Goal: Task Accomplishment & Management: Manage account settings

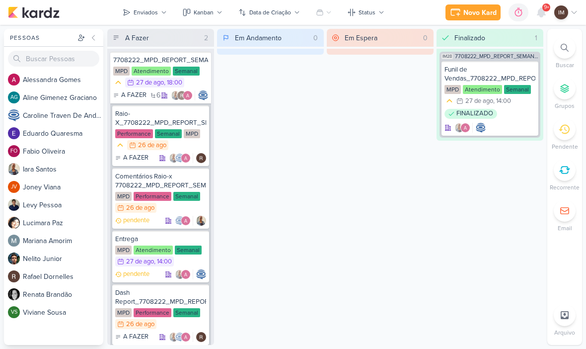
click at [137, 11] on div "Enviados" at bounding box center [146, 12] width 24 height 9
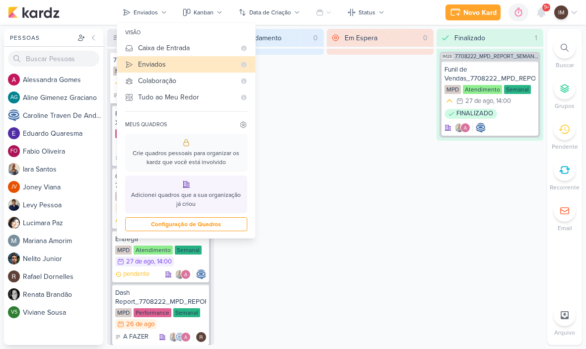
click at [146, 46] on div "Caixa de Entrada" at bounding box center [186, 48] width 97 height 10
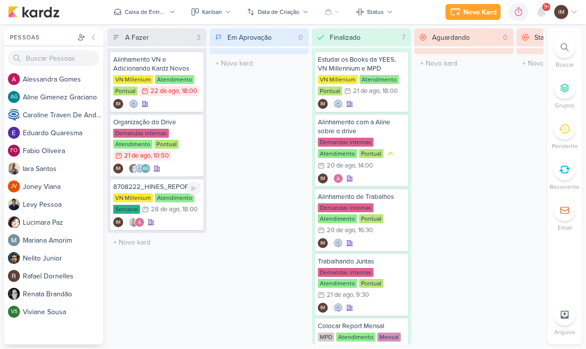
click at [170, 222] on div "IM" at bounding box center [156, 223] width 87 height 10
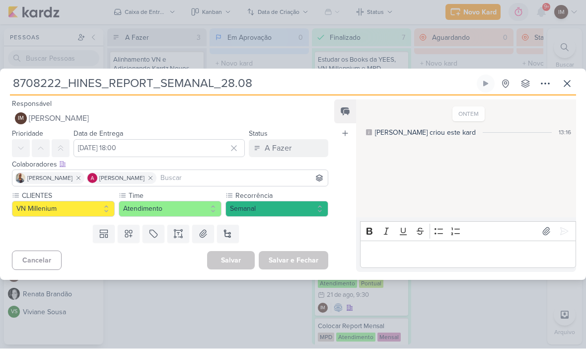
click at [544, 79] on icon at bounding box center [546, 84] width 12 height 12
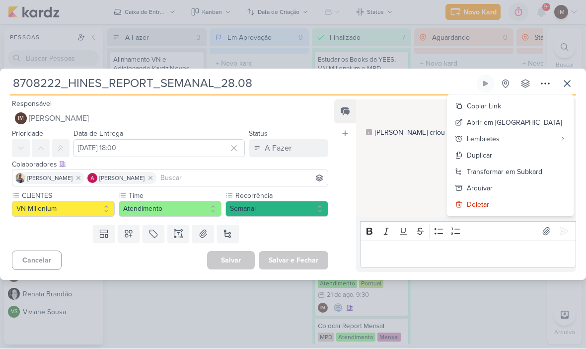
click at [569, 76] on button at bounding box center [568, 84] width 18 height 18
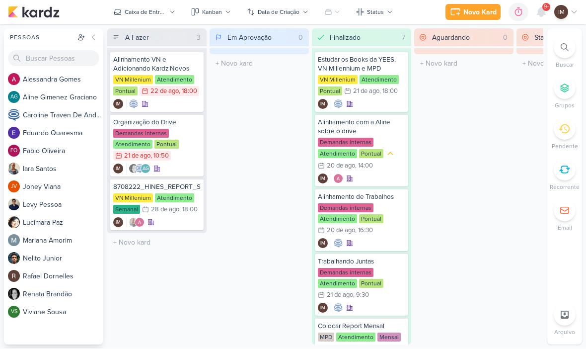
click at [143, 14] on div "Caixa de Entrada" at bounding box center [146, 12] width 42 height 9
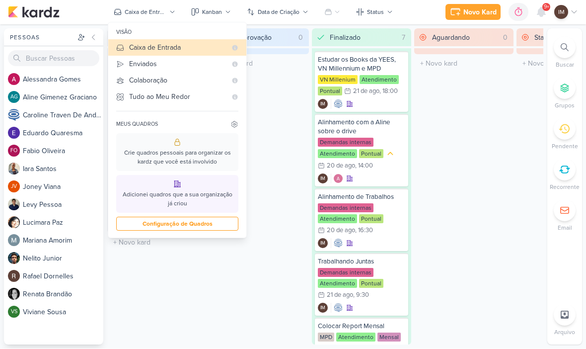
click at [135, 66] on div "Enviados" at bounding box center [177, 64] width 97 height 10
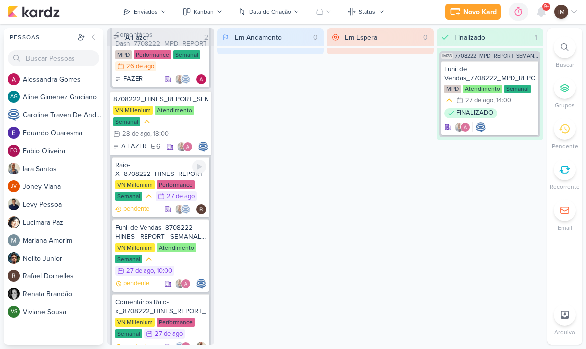
scroll to position [318, 0]
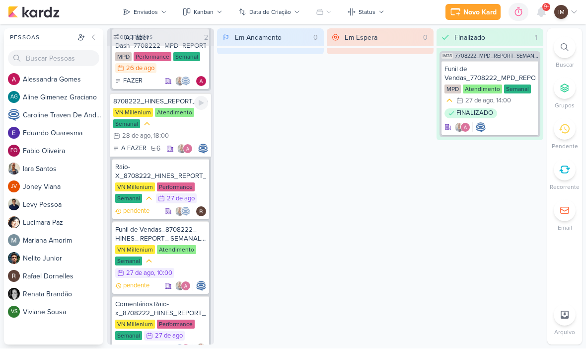
click at [163, 123] on div "VN Millenium Atendimento Semanal 28/8 [DATE] 18:00" at bounding box center [160, 125] width 95 height 34
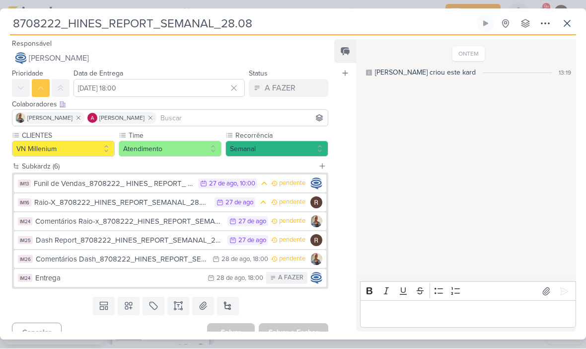
click at [575, 21] on button at bounding box center [568, 24] width 18 height 18
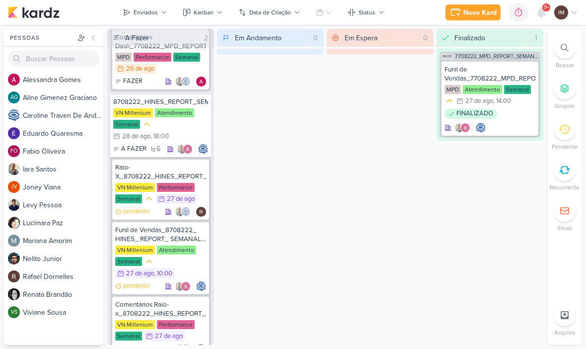
click at [150, 12] on div "Enviados" at bounding box center [146, 12] width 24 height 9
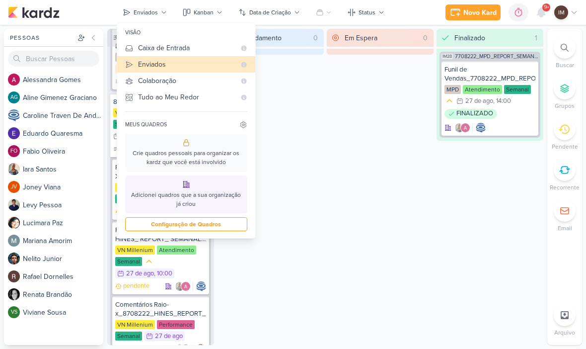
click at [147, 42] on button "Caixa de Entrada" at bounding box center [186, 48] width 138 height 16
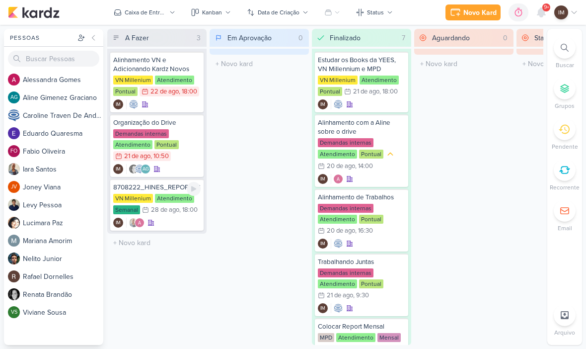
click at [178, 214] on div "28/8 [DATE] 18:00" at bounding box center [170, 210] width 56 height 10
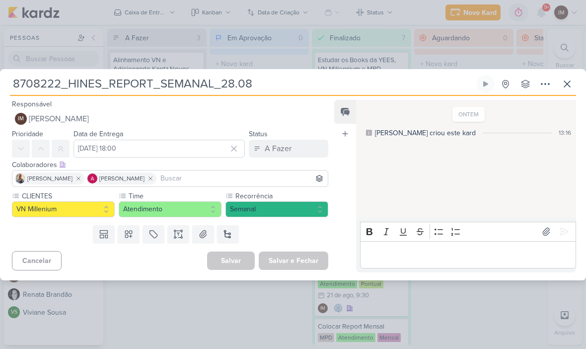
click at [292, 144] on button "A Fazer" at bounding box center [289, 149] width 80 height 18
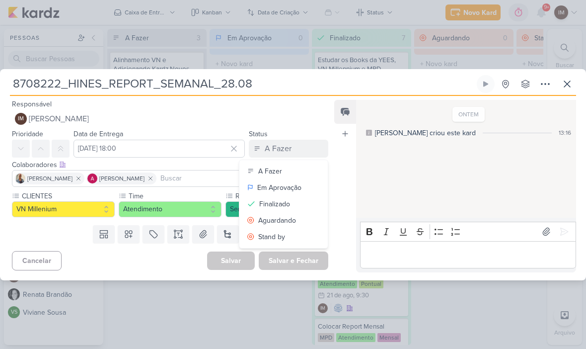
click at [300, 201] on button "Finalizado" at bounding box center [284, 204] width 88 height 16
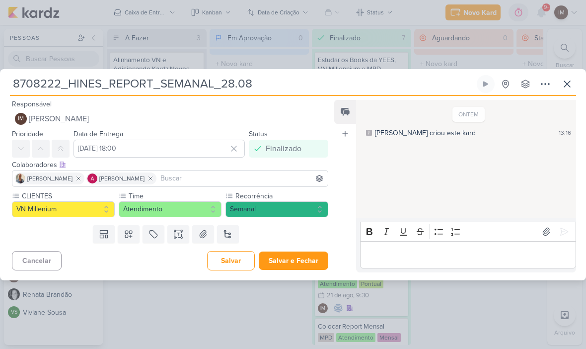
click at [316, 261] on button "Salvar e Fechar" at bounding box center [294, 260] width 70 height 18
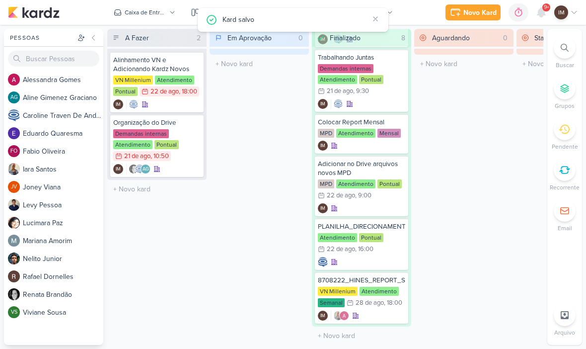
scroll to position [204, 0]
click at [389, 307] on div "28/8 [DATE] 18:00" at bounding box center [375, 303] width 56 height 10
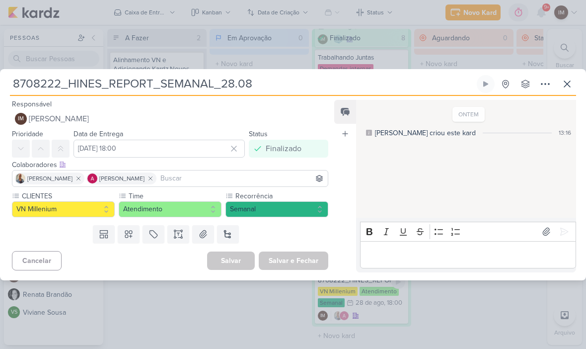
click at [534, 87] on button at bounding box center [526, 84] width 18 height 18
click at [539, 86] on button at bounding box center [546, 84] width 18 height 18
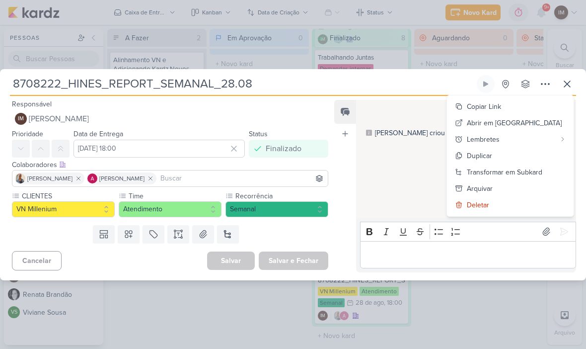
click at [485, 203] on button "Deletar" at bounding box center [510, 205] width 127 height 16
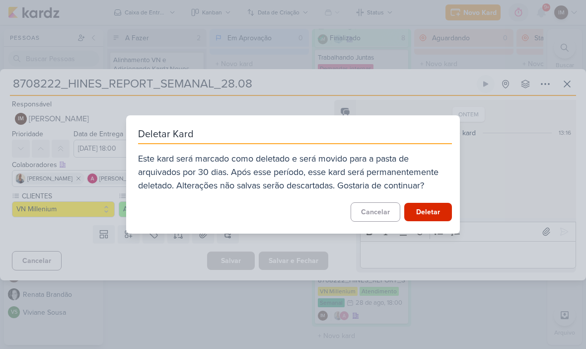
click at [434, 209] on button "Deletar" at bounding box center [429, 212] width 48 height 18
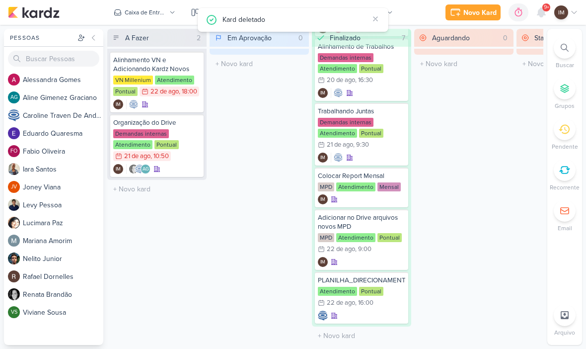
scroll to position [151, 0]
click at [179, 98] on div "Alinhamento VN e Adicionando Kardz Novos VN Millenium Atendimento Pontual 22/8 …" at bounding box center [156, 82] width 93 height 61
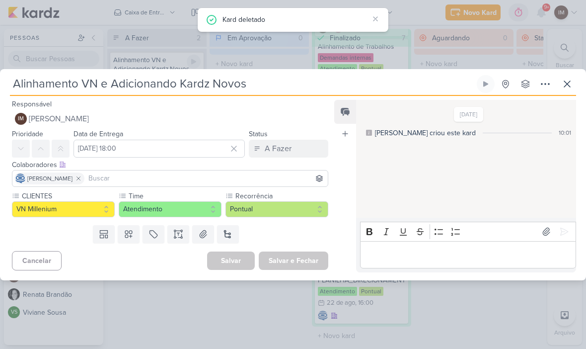
click at [545, 81] on icon at bounding box center [546, 84] width 12 height 12
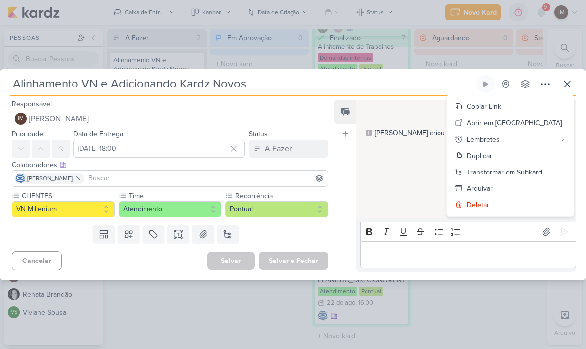
click at [298, 156] on button "A Fazer" at bounding box center [289, 149] width 80 height 18
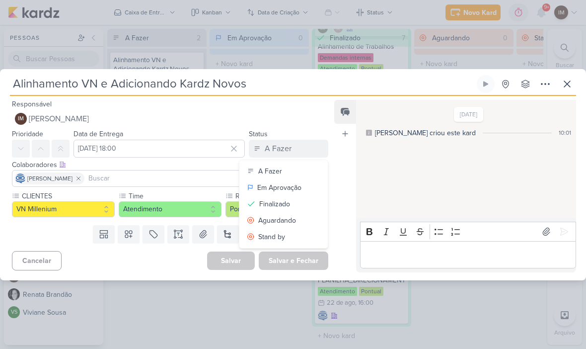
click at [294, 197] on button "Finalizado" at bounding box center [284, 204] width 88 height 16
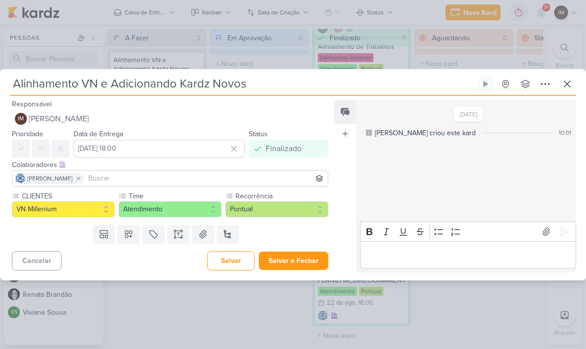
click at [307, 259] on button "Salvar e Fechar" at bounding box center [294, 260] width 70 height 18
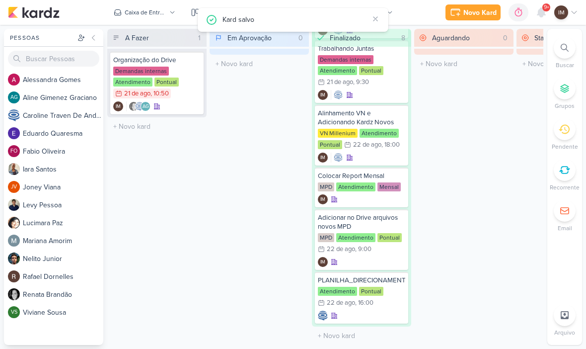
scroll to position [213, 0]
click at [195, 66] on div at bounding box center [194, 62] width 14 height 14
